Goal: Check status: Check status

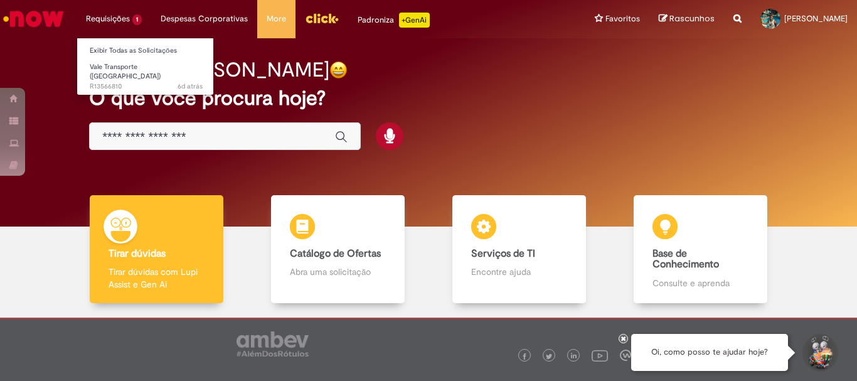
click at [103, 15] on li "Requisições 1 Exibir Todas as Solicitações Vale Transporte (VT) 6d atrás 6 dias…" at bounding box center [114, 19] width 75 height 38
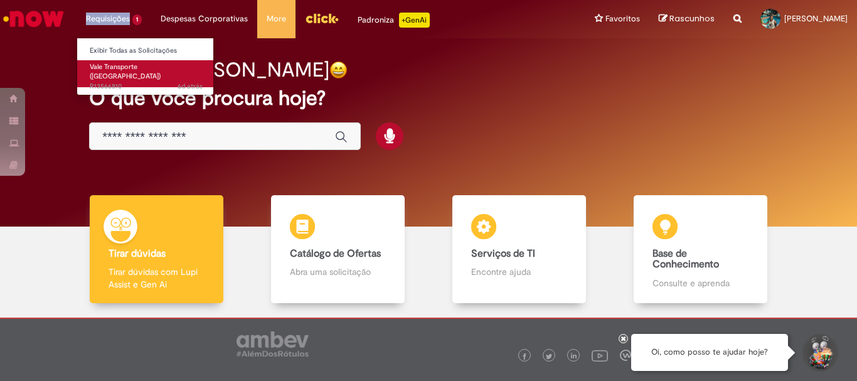
click at [144, 65] on span "Vale Transporte ([GEOGRAPHIC_DATA])" at bounding box center [125, 71] width 71 height 19
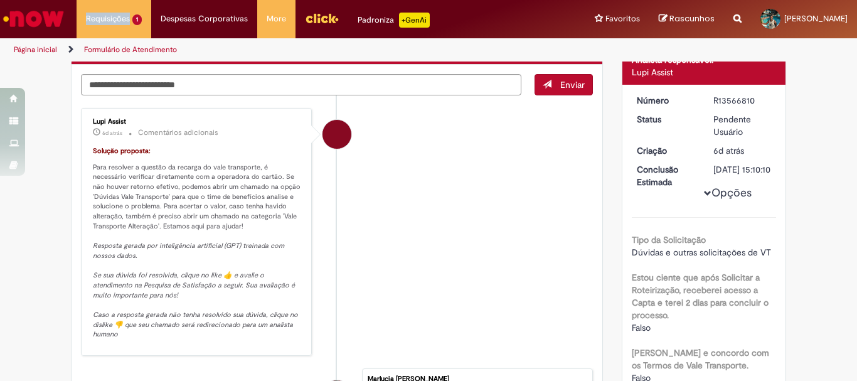
scroll to position [63, 0]
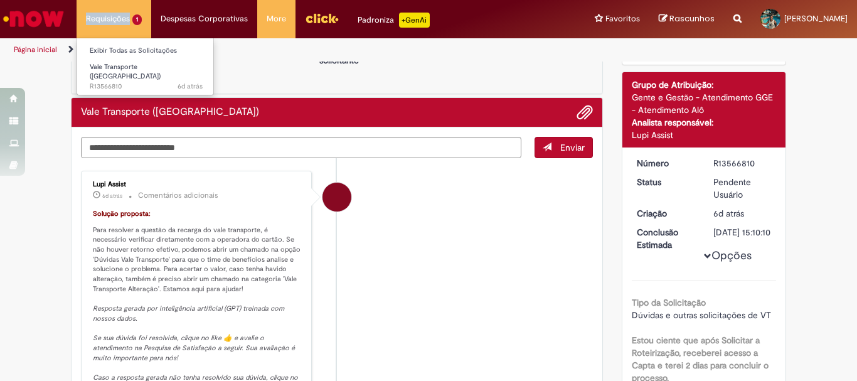
click at [129, 21] on li "Requisições 1 Exibir Todas as Solicitações Vale Transporte (VT) 6d atrás 6 dias…" at bounding box center [114, 19] width 75 height 38
click at [120, 19] on li "Requisições 1 Exibir Todas as Solicitações Vale Transporte (VT) 6d atrás 6 dias…" at bounding box center [114, 19] width 75 height 38
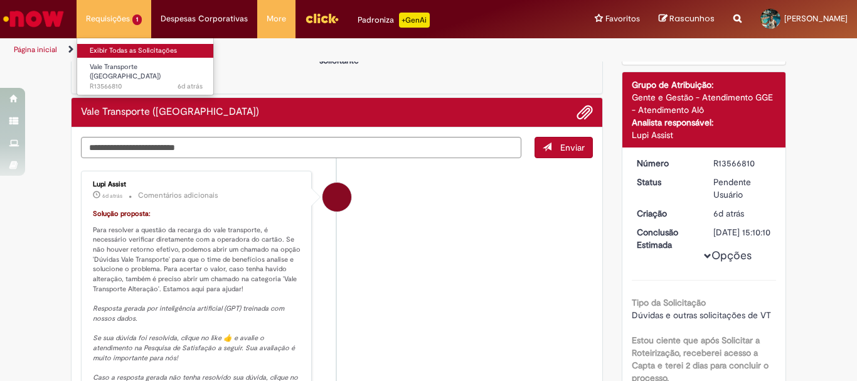
click at [146, 51] on link "Exibir Todas as Solicitações" at bounding box center [146, 51] width 138 height 14
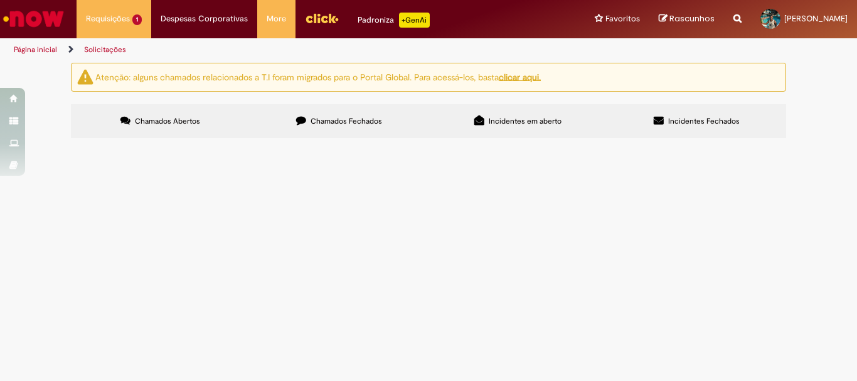
click at [0, 0] on button at bounding box center [0, 0] width 0 height 0
click at [0, 0] on span "Boa tarde, não foi feito recarga do Vt esse mês, nem no Jaé e nem no Rio Card. …" at bounding box center [0, 0] width 0 height 0
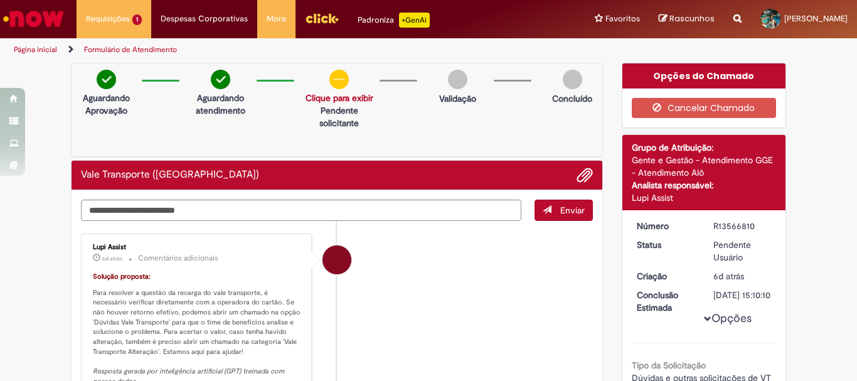
scroll to position [251, 0]
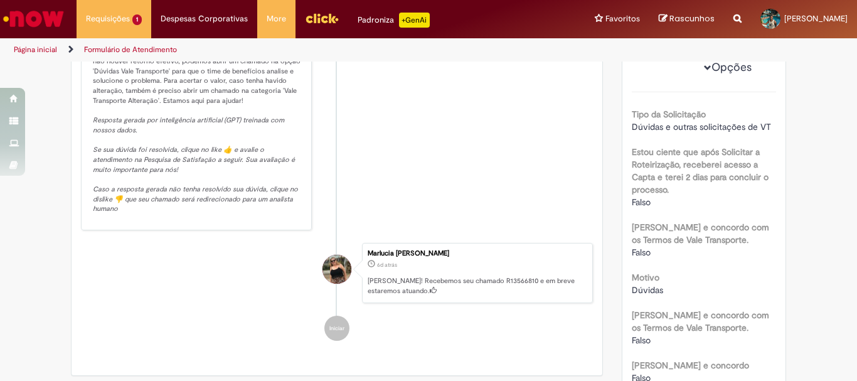
click at [232, 152] on em "Resposta gerada por inteligência artificial (GPT) treinada com nossos dados. Se…" at bounding box center [196, 164] width 207 height 98
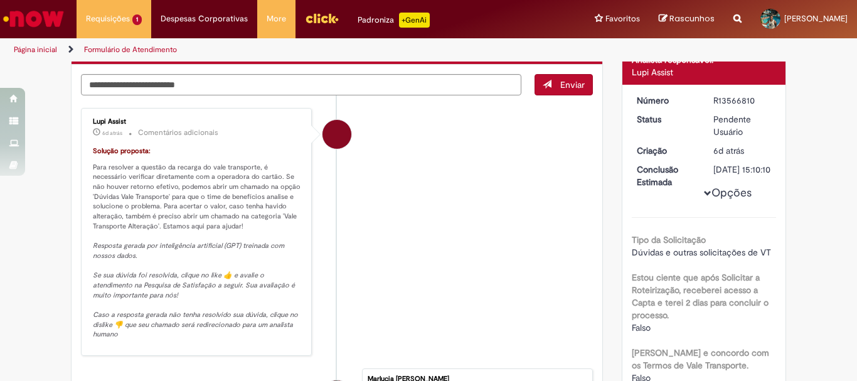
drag, startPoint x: 188, startPoint y: 146, endPoint x: 90, endPoint y: 161, distance: 98.9
click at [188, 146] on p "Solução proposta:" at bounding box center [197, 151] width 209 height 10
click at [114, 145] on div "Lupi Assist 6d atrás 6 dias atrás Comentários adicionais Solução proposta: Para…" at bounding box center [196, 232] width 223 height 240
